Goal: Information Seeking & Learning: Learn about a topic

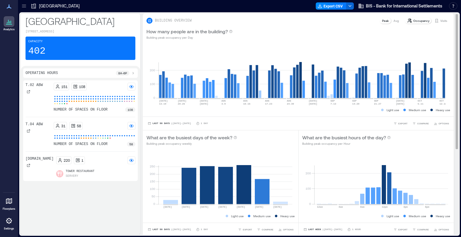
click at [413, 21] on p "Occupancy" at bounding box center [421, 20] width 16 height 5
click at [412, 16] on div "BUILDING OVERVIEW Peak Avg Occupancy Visits" at bounding box center [298, 19] width 311 height 11
click at [413, 20] on p "Occupancy" at bounding box center [421, 20] width 16 height 5
click at [440, 19] on p "Visits" at bounding box center [443, 20] width 7 height 5
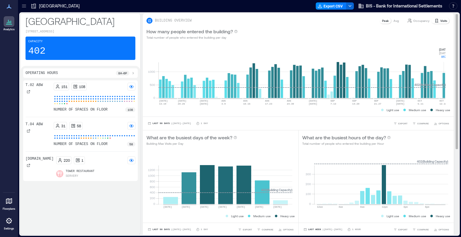
click at [443, 77] on rect at bounding box center [302, 72] width 287 height 51
drag, startPoint x: 356, startPoint y: 72, endPoint x: 438, endPoint y: 75, distance: 82.0
click at [438, 75] on rect at bounding box center [302, 72] width 287 height 51
drag, startPoint x: 434, startPoint y: 76, endPoint x: 373, endPoint y: 80, distance: 61.4
click at [373, 80] on rect at bounding box center [302, 72] width 287 height 51
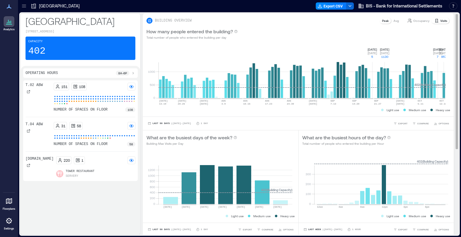
click at [387, 82] on rect at bounding box center [302, 72] width 287 height 51
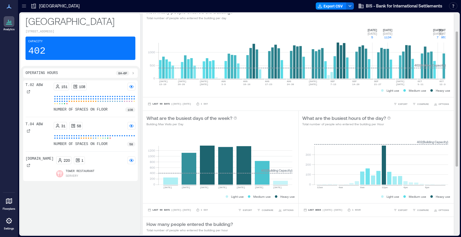
scroll to position [30, 0]
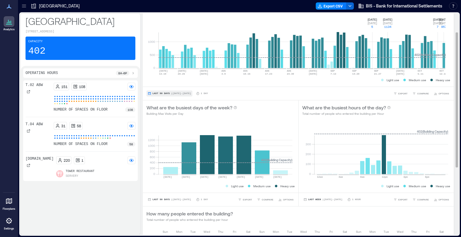
click at [164, 94] on span "Last 90 Days" at bounding box center [161, 94] width 17 height 0
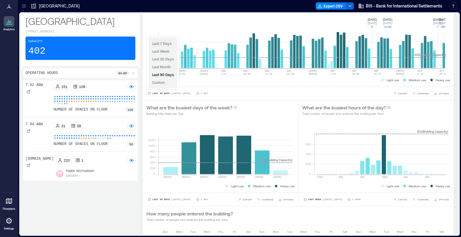
click at [164, 42] on span "Last 7 Days" at bounding box center [161, 43] width 19 height 4
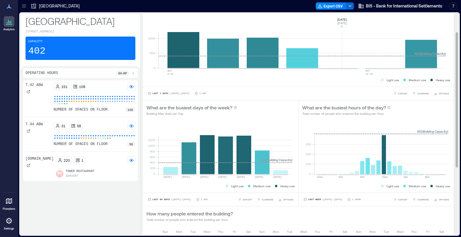
scroll to position [0, 0]
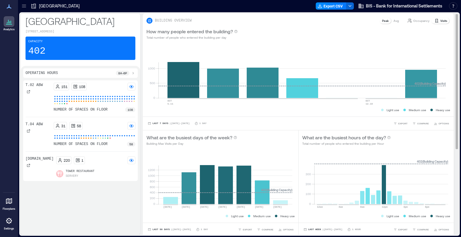
click at [413, 19] on p "Occupancy" at bounding box center [421, 20] width 16 height 5
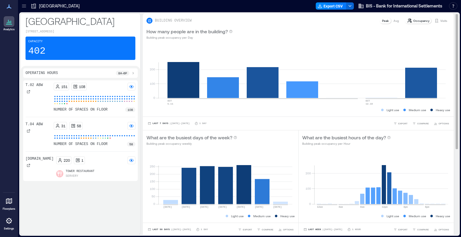
click at [434, 19] on icon at bounding box center [436, 20] width 5 height 5
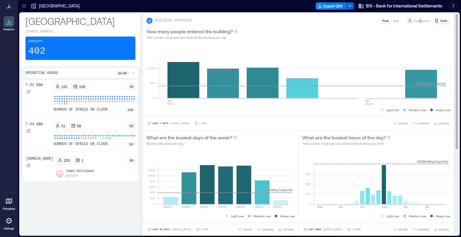
click at [415, 20] on p "Occupancy" at bounding box center [421, 20] width 16 height 5
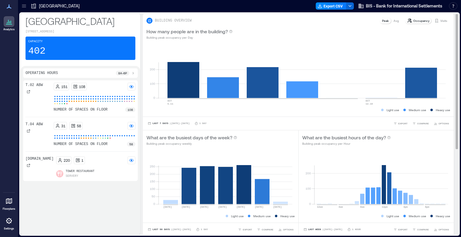
click at [394, 21] on p "Avg" at bounding box center [396, 20] width 5 height 5
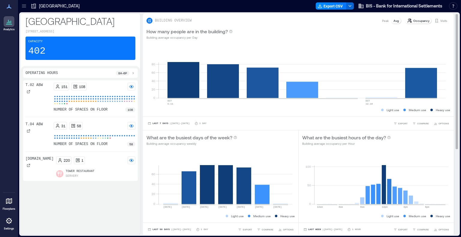
click at [439, 18] on div "Visits" at bounding box center [441, 21] width 18 height 6
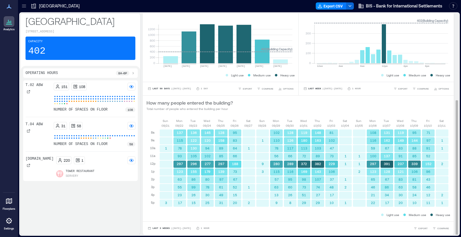
scroll to position [1, 0]
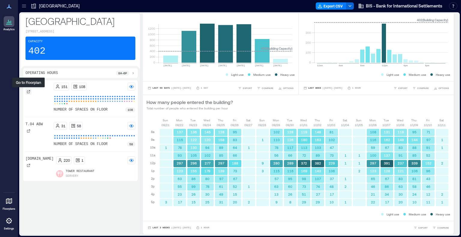
click at [28, 92] on icon at bounding box center [29, 92] width 4 height 4
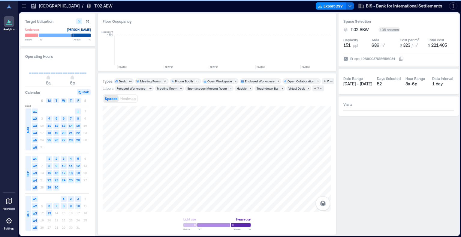
scroll to position [0, 675]
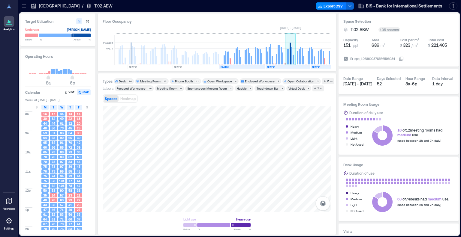
click at [291, 55] on rect at bounding box center [291, 56] width 1 height 18
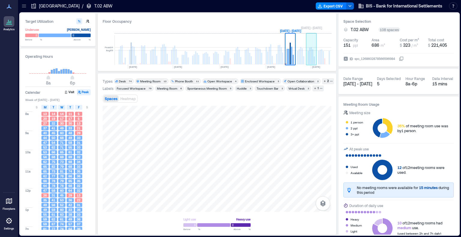
click at [310, 55] on rect at bounding box center [309, 56] width 1 height 17
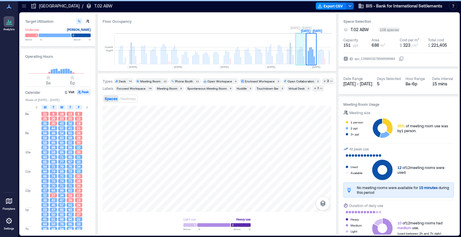
click at [299, 57] on rect at bounding box center [299, 56] width 1 height 15
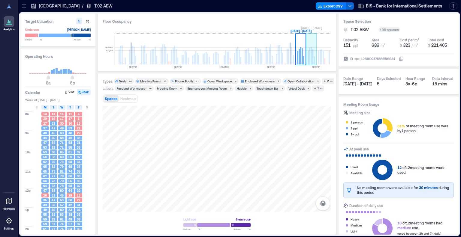
click at [310, 56] on rect at bounding box center [309, 56] width 1 height 17
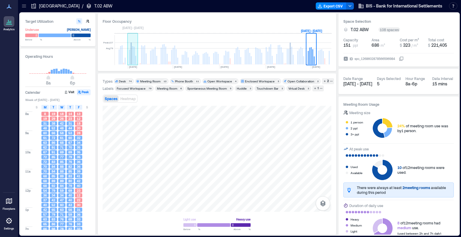
click at [131, 56] on rect at bounding box center [131, 54] width 1 height 22
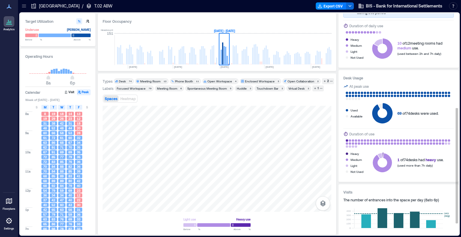
scroll to position [202, 0]
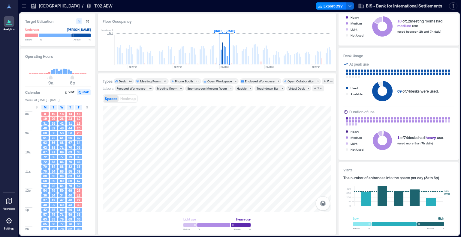
click at [50, 78] on span "9a 6p" at bounding box center [58, 78] width 58 height 9
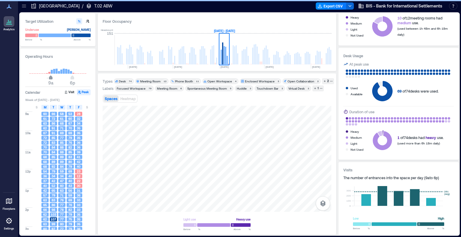
type input "*"
click at [48, 79] on span "8a" at bounding box center [49, 78] width 4 height 2
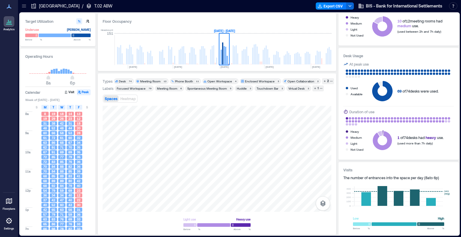
click at [52, 6] on p "[GEOGRAPHIC_DATA]" at bounding box center [59, 6] width 41 height 6
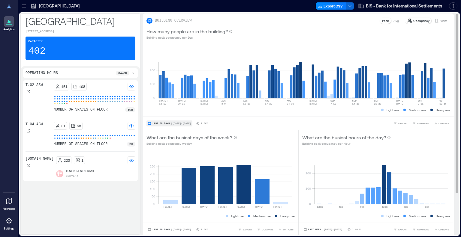
click at [157, 122] on div "Last 90 Days | Jul 14 - Oct 13 1 Day EXPORT COMPARE OPTIONS" at bounding box center [298, 124] width 311 height 14
click at [157, 124] on span "Last 90 Days" at bounding box center [161, 124] width 17 height 0
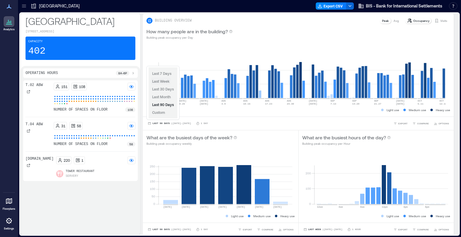
click at [164, 82] on span "Last Week" at bounding box center [160, 81] width 17 height 4
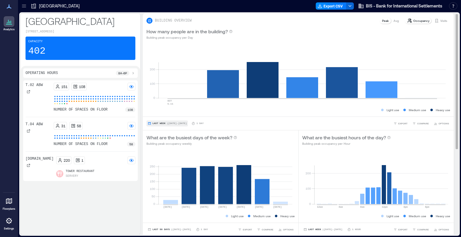
click at [161, 124] on span "Last Week" at bounding box center [159, 124] width 13 height 0
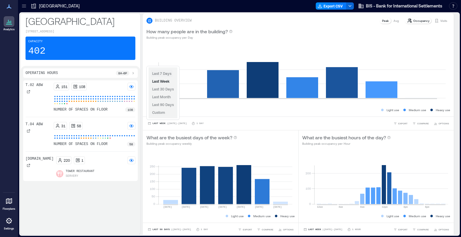
click at [163, 74] on span "Last 7 Days" at bounding box center [161, 73] width 19 height 4
